Goal: Find specific page/section: Find specific page/section

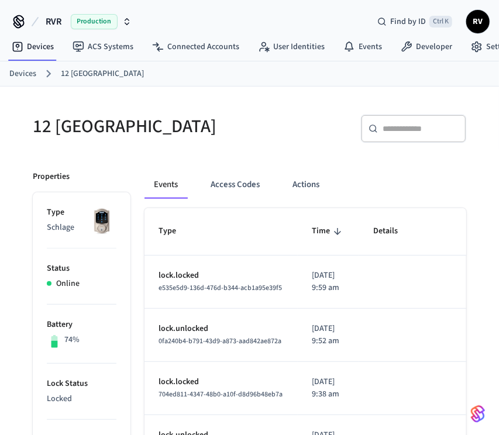
click at [209, 176] on button "Access Codes" at bounding box center [235, 185] width 68 height 28
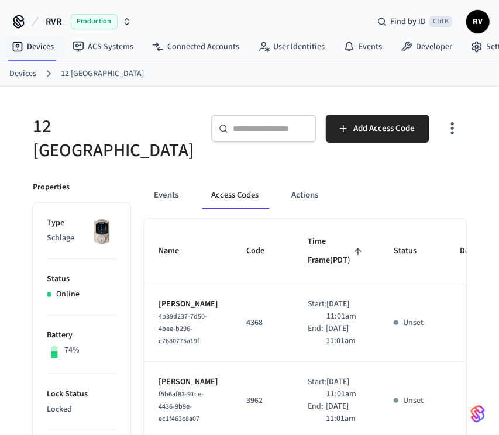
click at [26, 72] on link "Devices" at bounding box center [22, 74] width 27 height 12
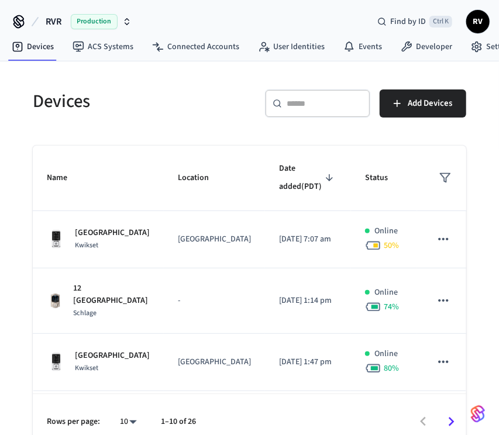
click at [121, 368] on td "[GEOGRAPHIC_DATA] Kwikset" at bounding box center [98, 362] width 131 height 57
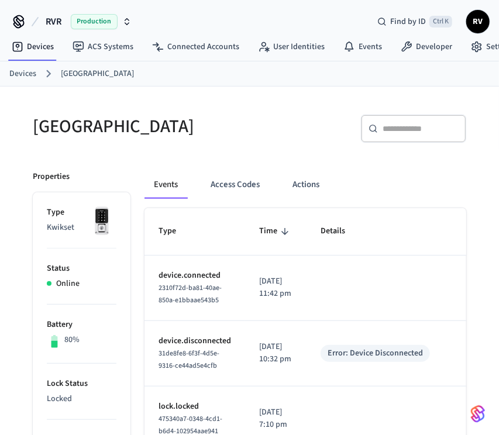
click at [248, 190] on button "Access Codes" at bounding box center [235, 185] width 68 height 28
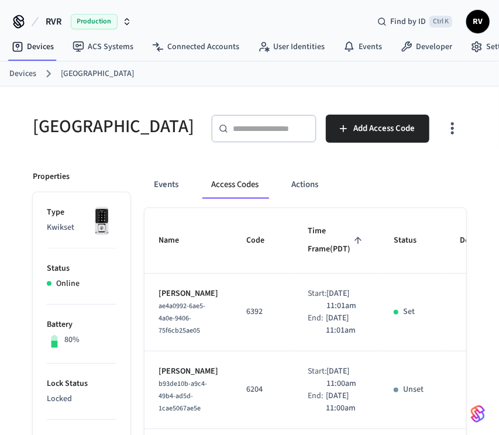
click at [20, 72] on link "Devices" at bounding box center [22, 74] width 27 height 12
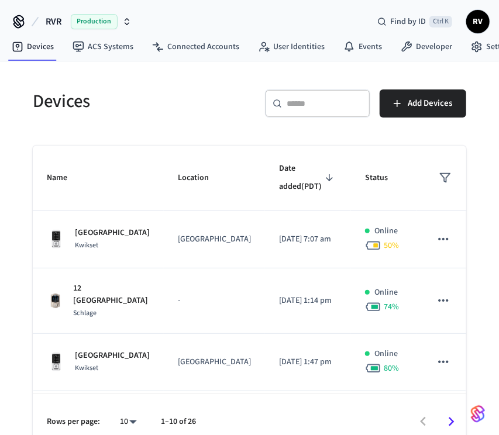
click at [160, 237] on td "Granite Springs Kwikset" at bounding box center [98, 239] width 131 height 57
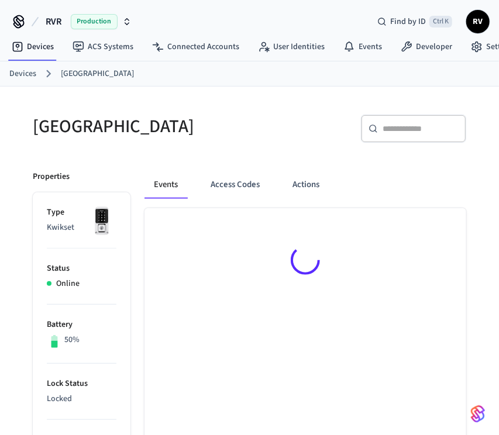
click at [160, 237] on div at bounding box center [304, 262] width 321 height 108
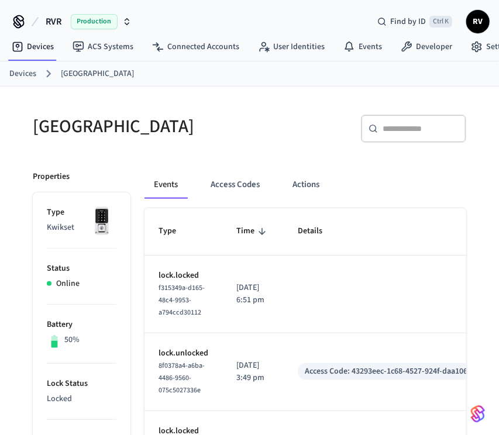
click at [213, 187] on button "Access Codes" at bounding box center [235, 185] width 68 height 28
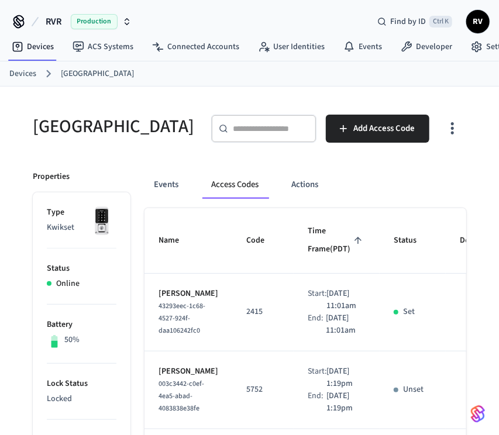
click at [30, 78] on link "Devices" at bounding box center [22, 74] width 27 height 12
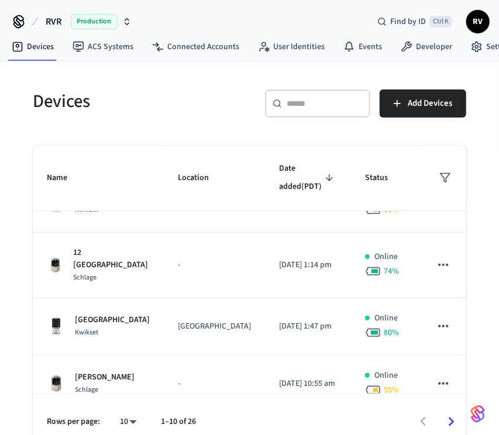
scroll to position [40, 0]
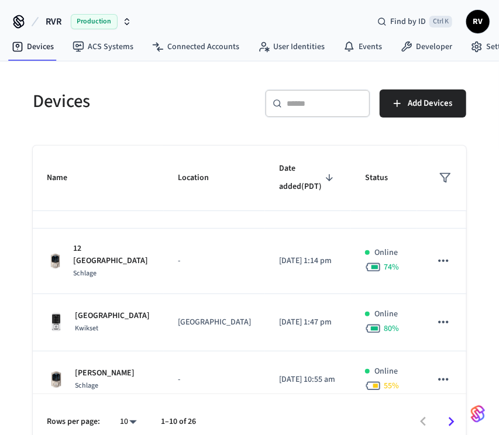
click at [300, 116] on div "​ ​" at bounding box center [317, 103] width 105 height 28
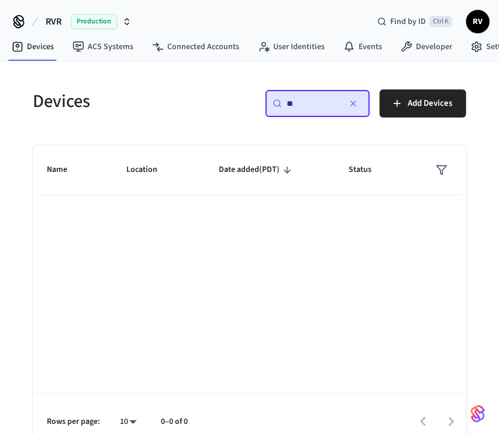
scroll to position [0, 0]
type input "*"
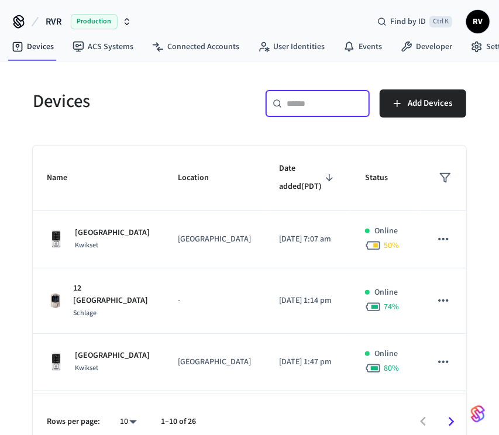
type input "*"
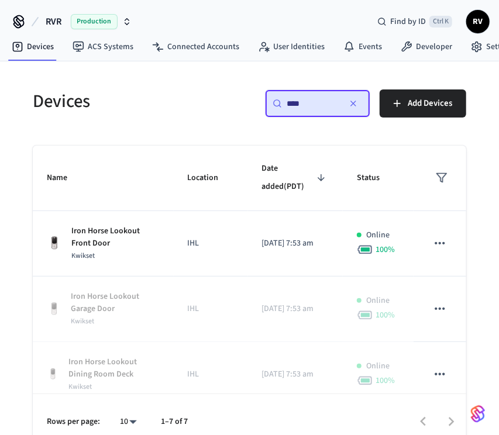
type input "****"
click at [99, 222] on td "Iron Horse Lookout Front Door Kwikset" at bounding box center [103, 243] width 141 height 65
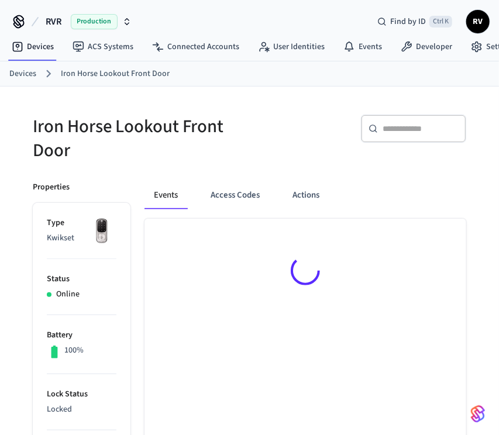
click at [202, 201] on button "Access Codes" at bounding box center [235, 195] width 68 height 28
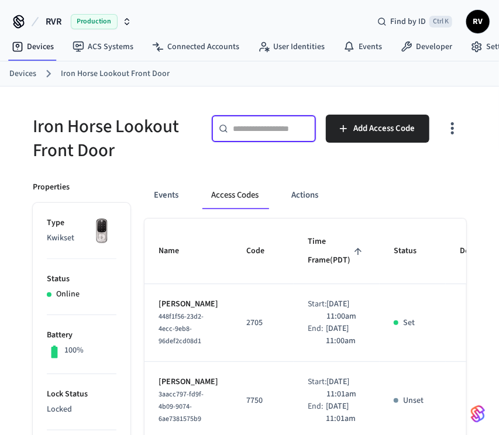
click at [267, 133] on input "text" at bounding box center [271, 129] width 76 height 12
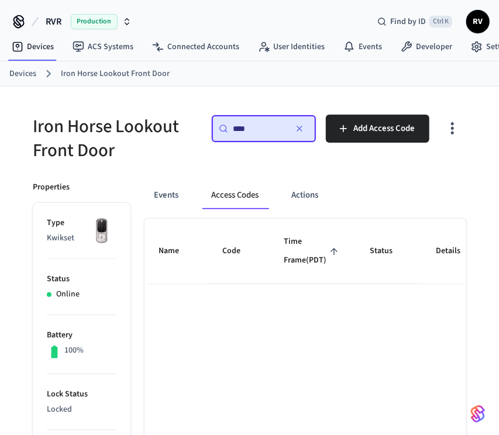
type input "****"
click at [29, 72] on link "Devices" at bounding box center [22, 74] width 27 height 12
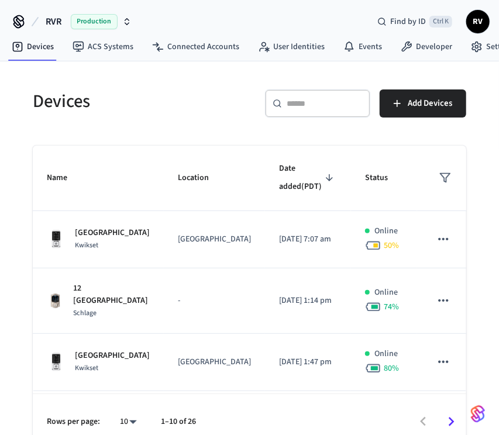
click at [305, 107] on input "text" at bounding box center [324, 104] width 76 height 12
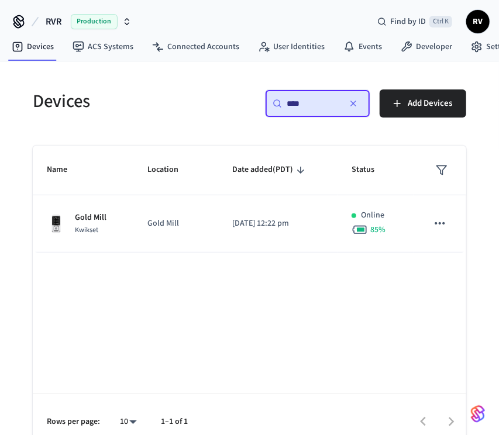
type input "****"
click at [82, 246] on td "Gold Mill Kwikset" at bounding box center [83, 223] width 101 height 57
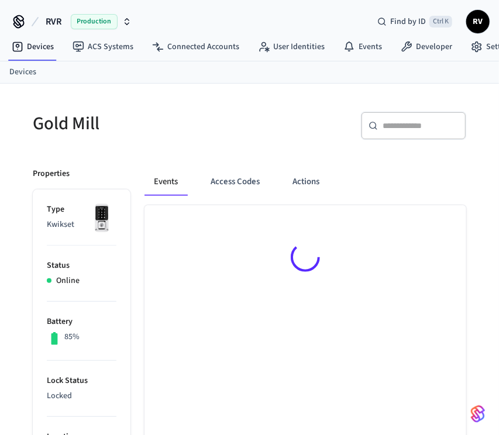
click at [71, 216] on li "Type Kwikset" at bounding box center [82, 224] width 70 height 42
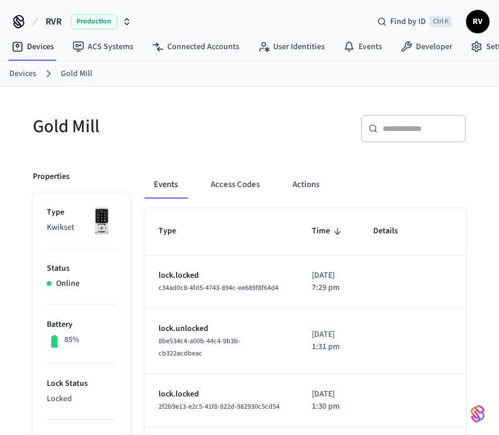
click at [231, 182] on button "Access Codes" at bounding box center [235, 185] width 68 height 28
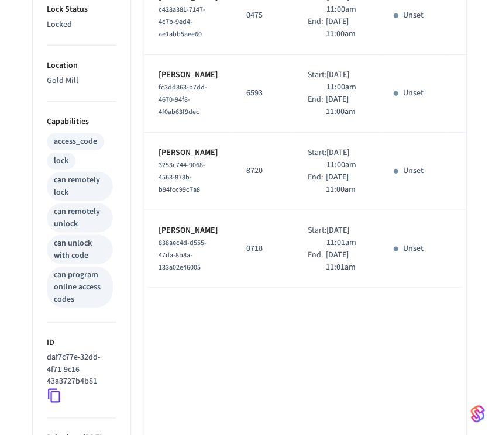
scroll to position [424, 0]
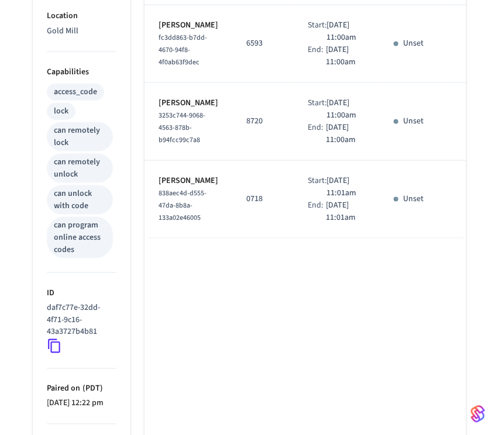
click at [250, 238] on td "0718" at bounding box center [262, 200] width 61 height 78
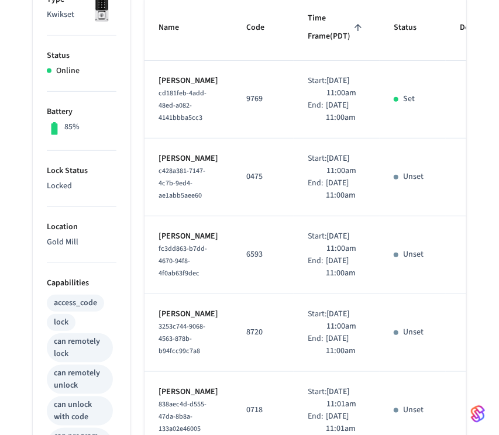
scroll to position [0, 0]
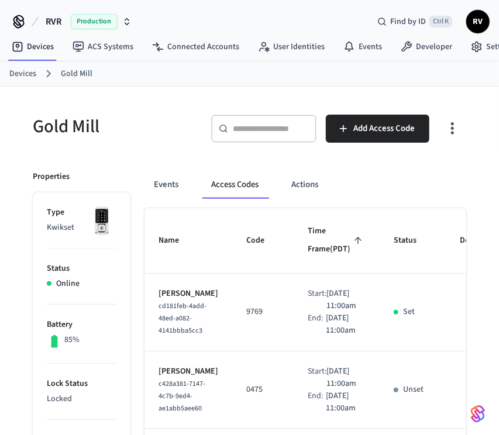
click at [23, 77] on link "Devices" at bounding box center [22, 74] width 27 height 12
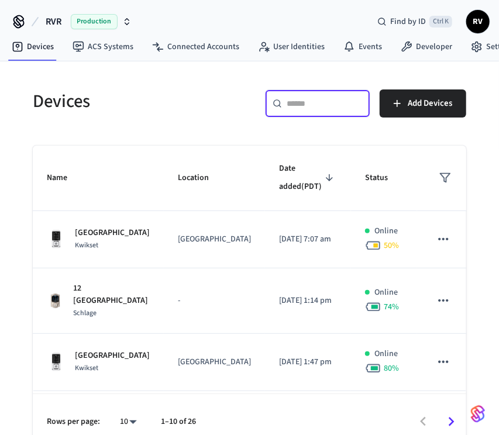
click at [287, 103] on input "text" at bounding box center [324, 104] width 76 height 12
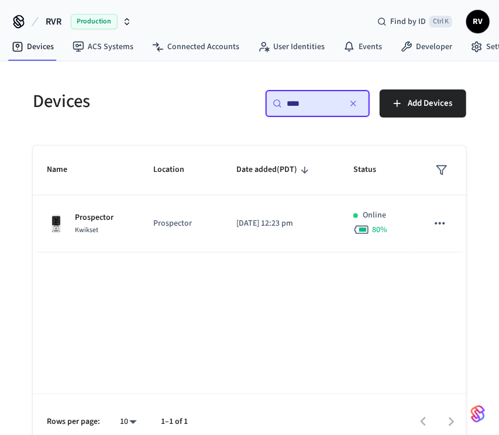
type input "****"
click at [87, 229] on span "Kwikset" at bounding box center [86, 230] width 23 height 10
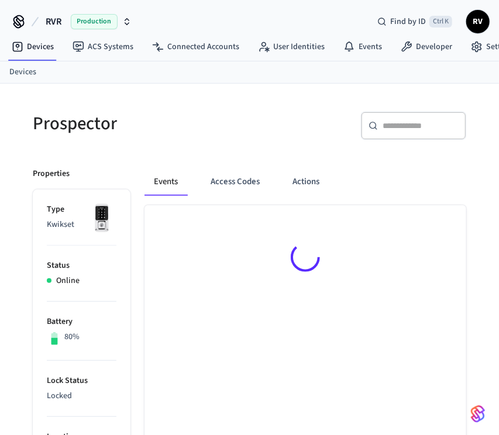
click at [220, 181] on button "Access Codes" at bounding box center [235, 182] width 68 height 28
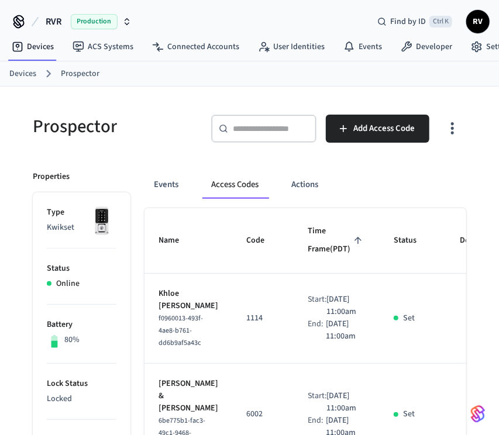
click at [184, 184] on button "Events" at bounding box center [165, 185] width 43 height 28
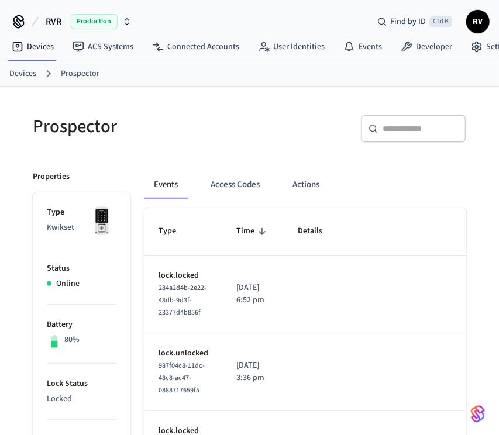
click at [220, 186] on button "Access Codes" at bounding box center [235, 185] width 68 height 28
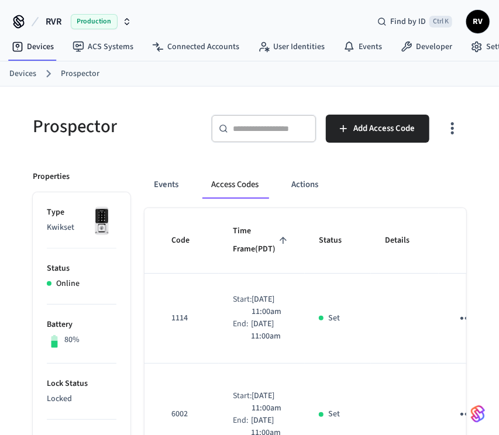
click at [23, 70] on link "Devices" at bounding box center [22, 74] width 27 height 12
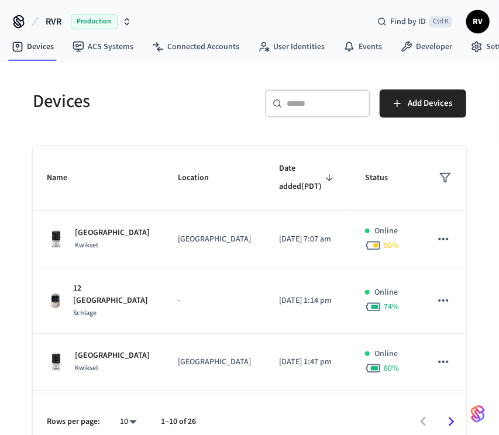
click at [329, 112] on div "​ ​" at bounding box center [317, 103] width 105 height 28
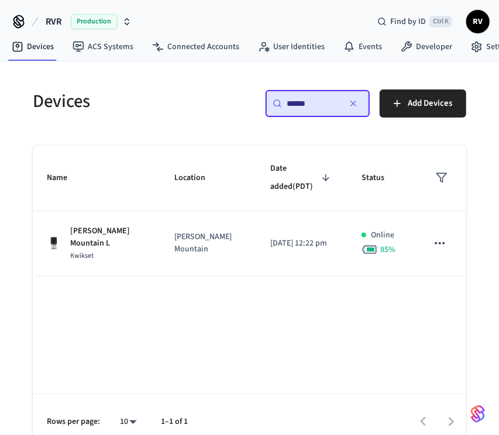
type input "******"
click at [78, 251] on span "Kwikset" at bounding box center [81, 256] width 23 height 10
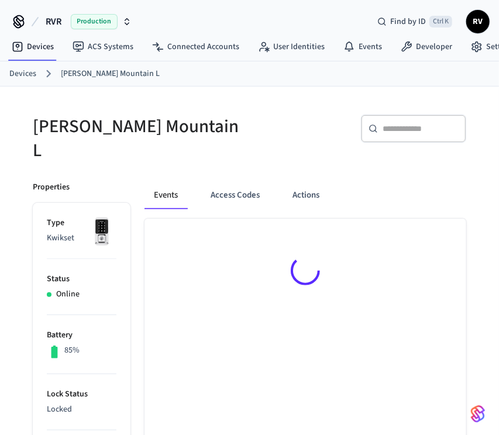
click at [235, 181] on button "Access Codes" at bounding box center [235, 195] width 68 height 28
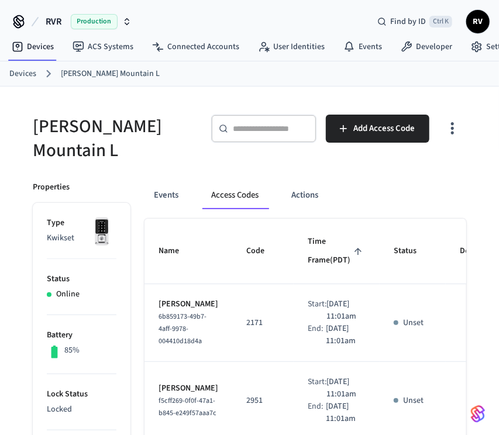
click at [23, 72] on link "Devices" at bounding box center [22, 74] width 27 height 12
